Goal: Task Accomplishment & Management: Use online tool/utility

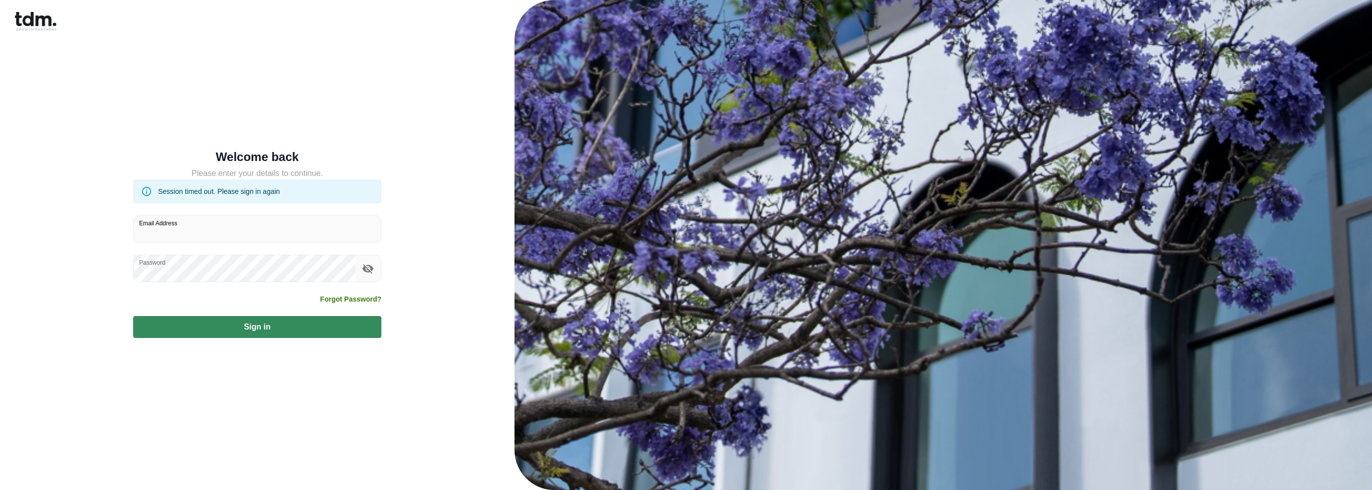
click at [227, 234] on input "Email Address" at bounding box center [257, 229] width 247 height 26
type input "**********"
click at [251, 325] on button "Sign in" at bounding box center [257, 327] width 248 height 22
